Goal: Transaction & Acquisition: Obtain resource

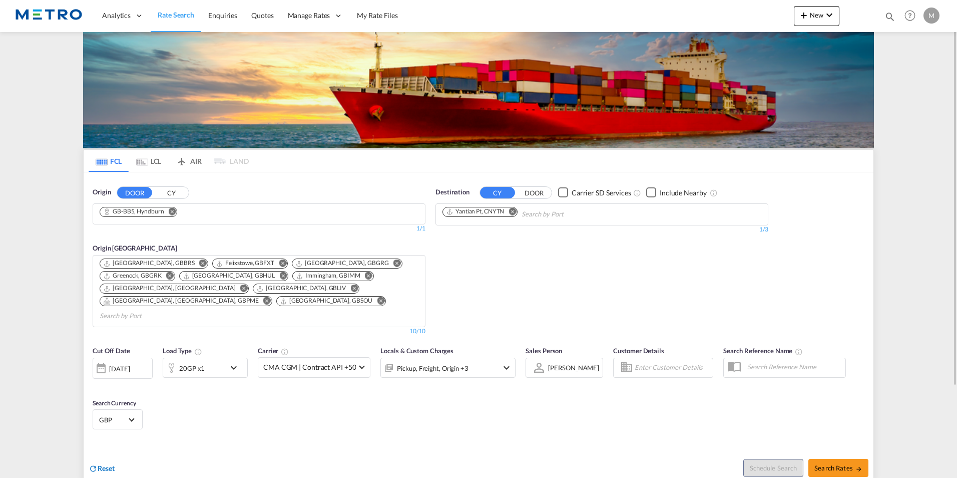
click at [109, 464] on span "Reset" at bounding box center [106, 468] width 17 height 9
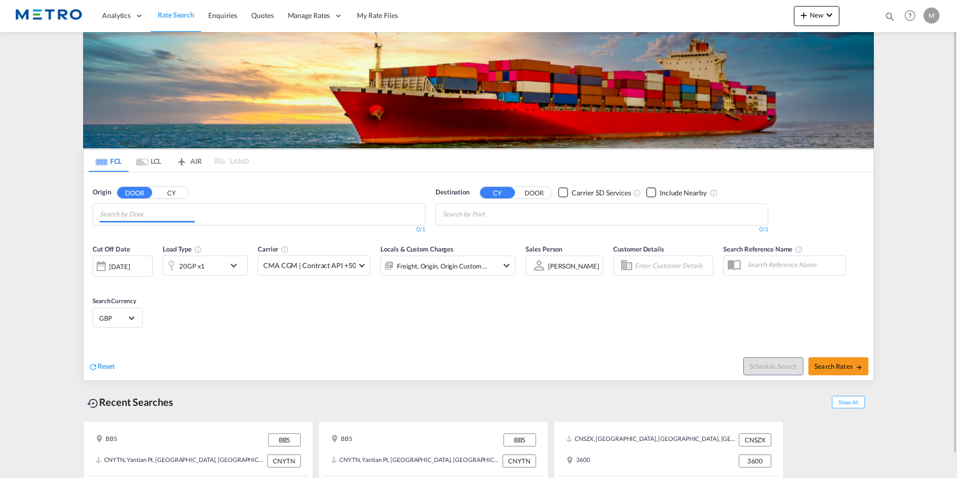
drag, startPoint x: 175, startPoint y: 217, endPoint x: 252, endPoint y: 224, distance: 77.9
click at [175, 218] on input "Chips input." at bounding box center [147, 214] width 95 height 16
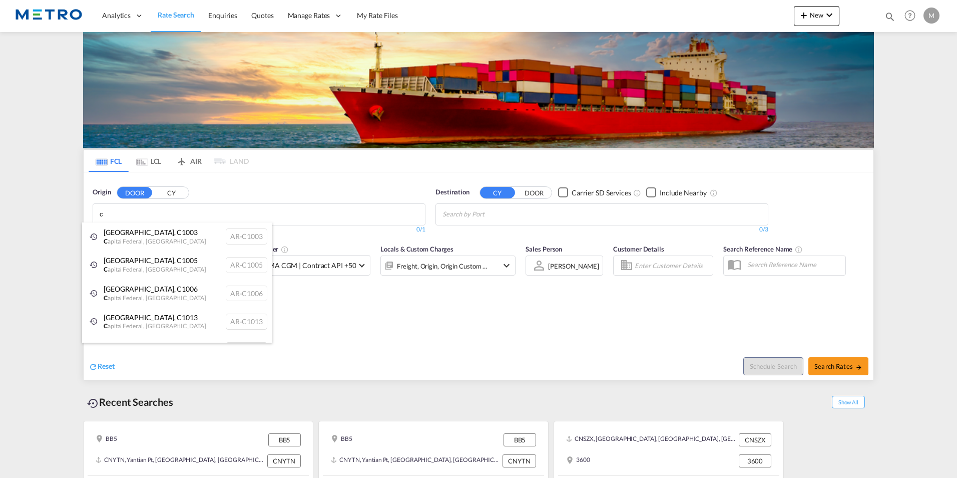
type input "c"
click at [135, 212] on body "Analytics Reports Dashboard Rate Search Enquiries Quotes" at bounding box center [478, 239] width 957 height 478
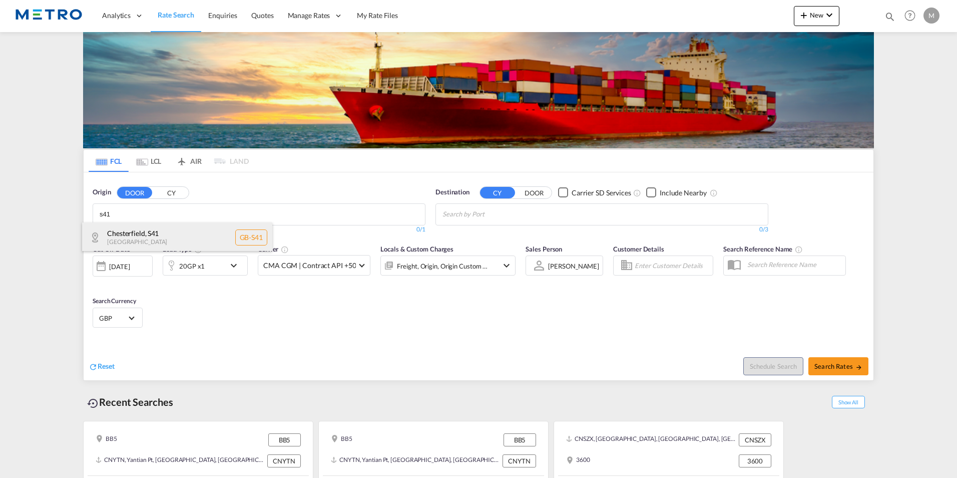
type input "s41"
click at [159, 228] on div "Chesterfield , S41 [GEOGRAPHIC_DATA] [GEOGRAPHIC_DATA]-S41" at bounding box center [177, 237] width 190 height 30
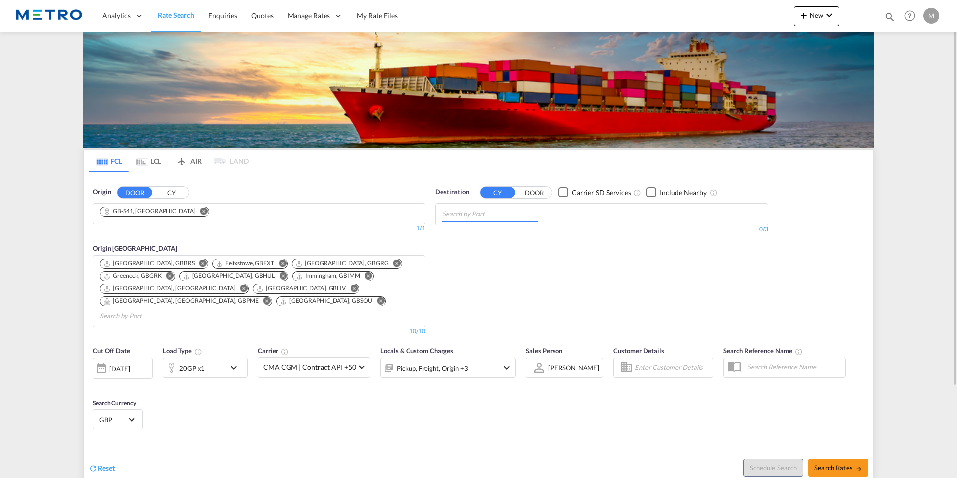
click at [506, 218] on input "Chips input." at bounding box center [490, 214] width 95 height 16
click at [462, 216] on body "Analytics Reports Dashboard Rate Search Enquiries Quotes" at bounding box center [478, 239] width 957 height 478
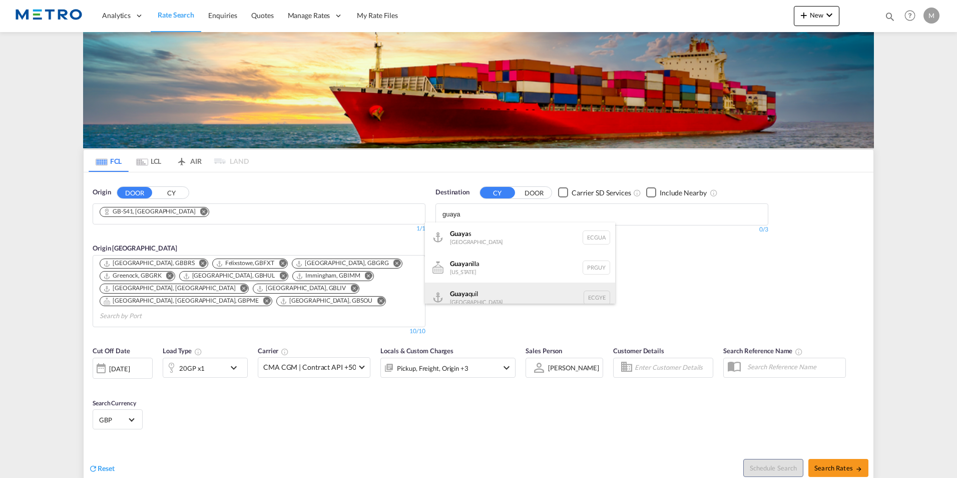
type input "guaya"
click at [465, 296] on div "Guaya quil [GEOGRAPHIC_DATA] [GEOGRAPHIC_DATA]" at bounding box center [520, 297] width 190 height 30
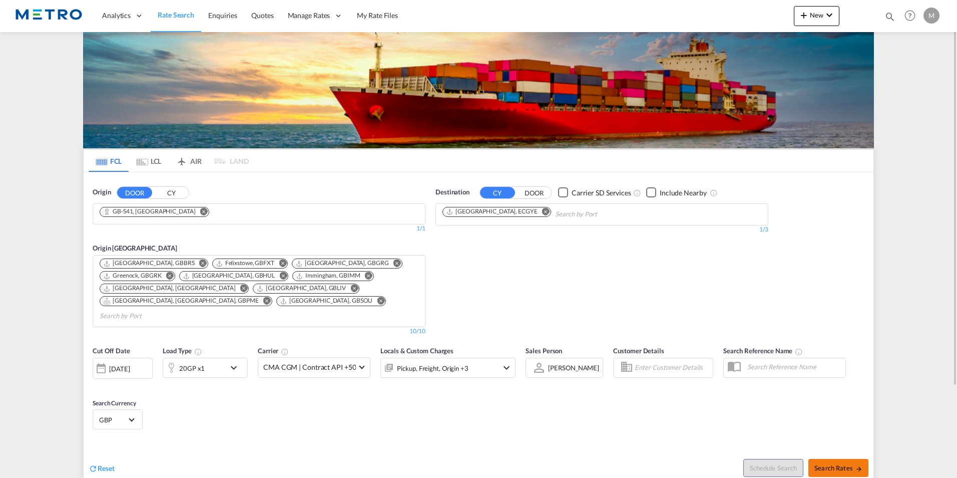
click at [847, 464] on span "Search Rates" at bounding box center [839, 468] width 48 height 8
type input "S41 to ECGYE / [DATE]"
